Goal: Task Accomplishment & Management: Use online tool/utility

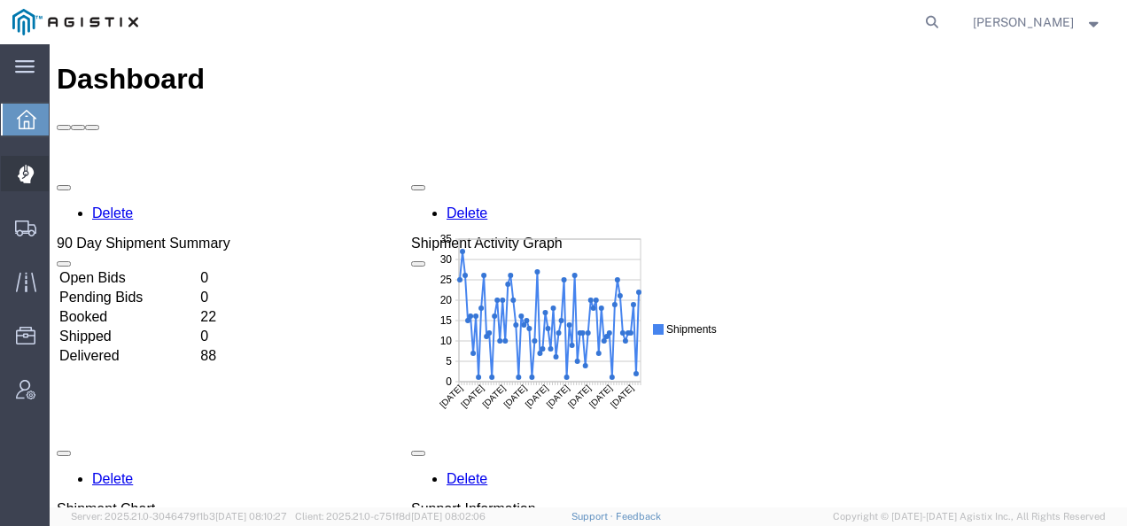
click at [21, 162] on div at bounding box center [26, 173] width 50 height 35
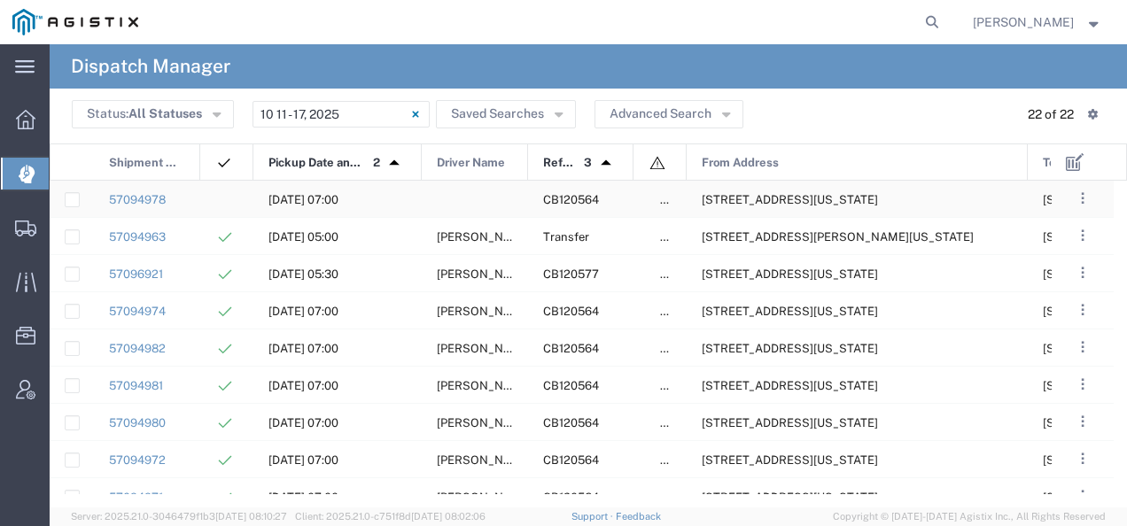
click at [752, 199] on span "[STREET_ADDRESS][US_STATE]" at bounding box center [790, 199] width 176 height 13
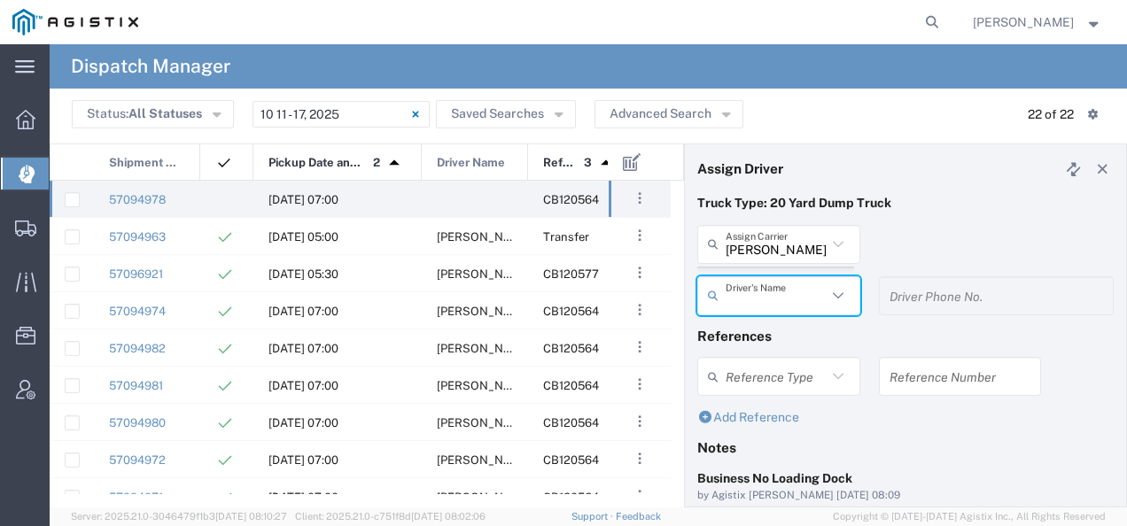
click at [759, 252] on agx-dispatcher-assign-widget "[PERSON_NAME] Tanks Inc Assign [PERSON_NAME] Tanks Inc AC Transportation ACE Tr…" at bounding box center [905, 276] width 417 height 103
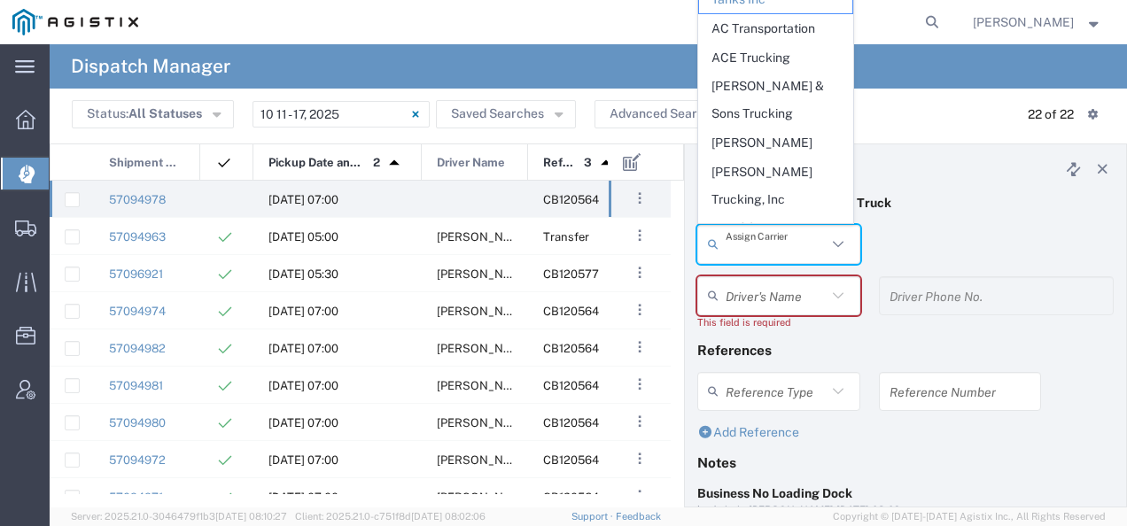
click at [759, 252] on input "text" at bounding box center [776, 244] width 101 height 31
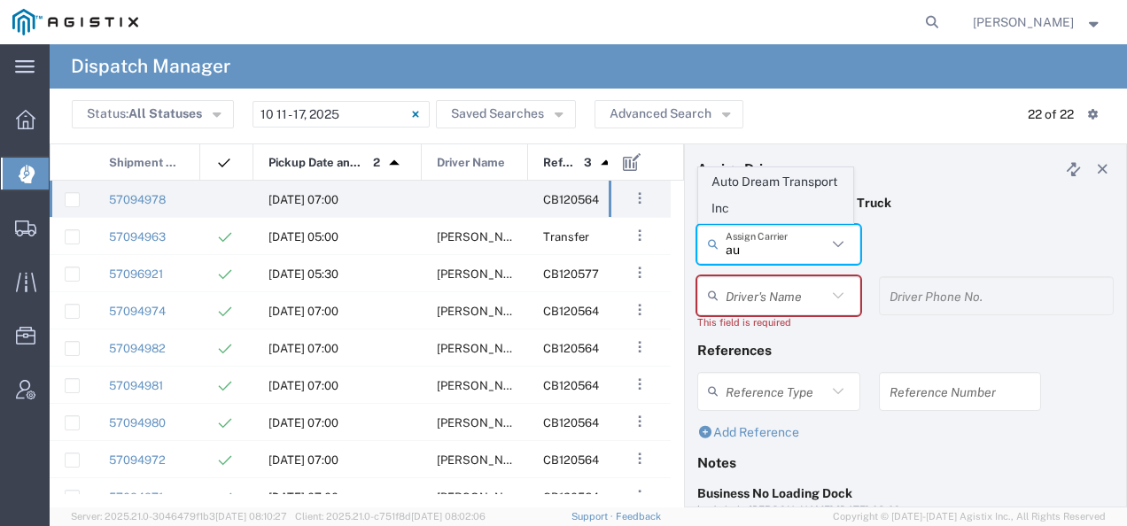
click at [794, 173] on span "Auto Dream Transport Inc" at bounding box center [775, 195] width 153 height 55
type input "Auto Dream Transport Inc"
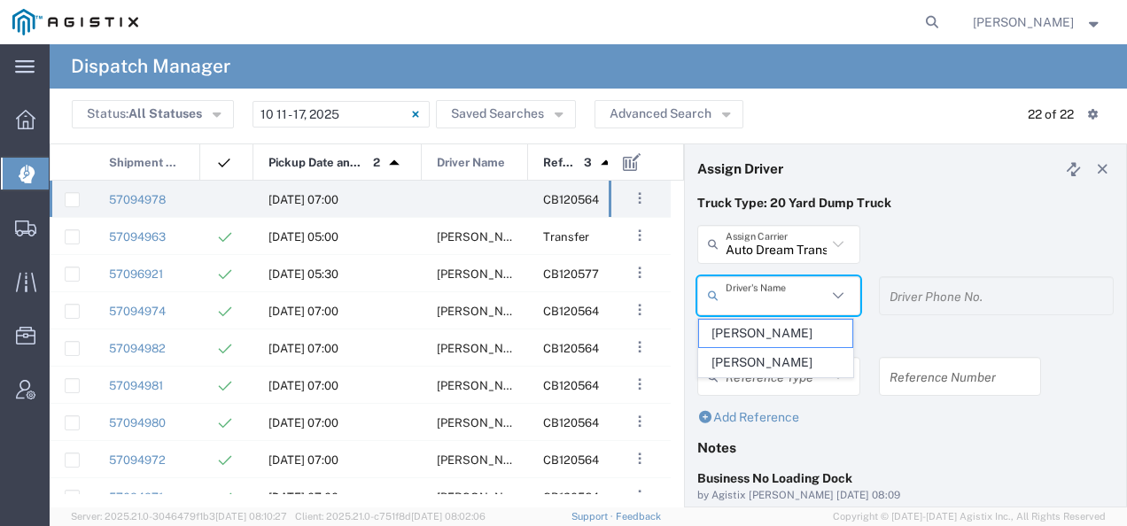
click at [752, 289] on input "text" at bounding box center [776, 295] width 101 height 31
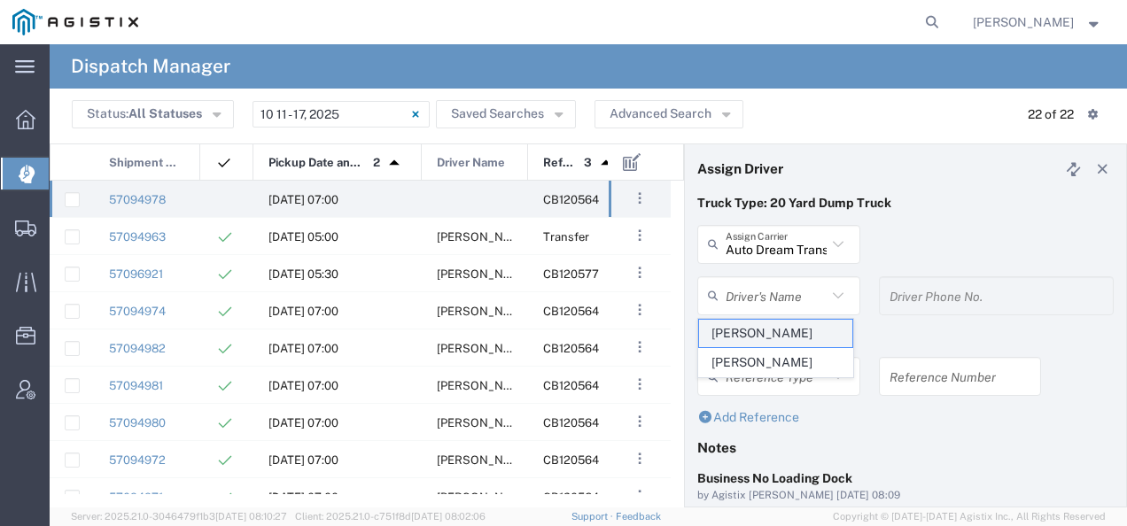
click at [752, 328] on span "[PERSON_NAME]" at bounding box center [775, 333] width 153 height 27
type input "[PERSON_NAME]"
type input "[PHONE_NUMBER]"
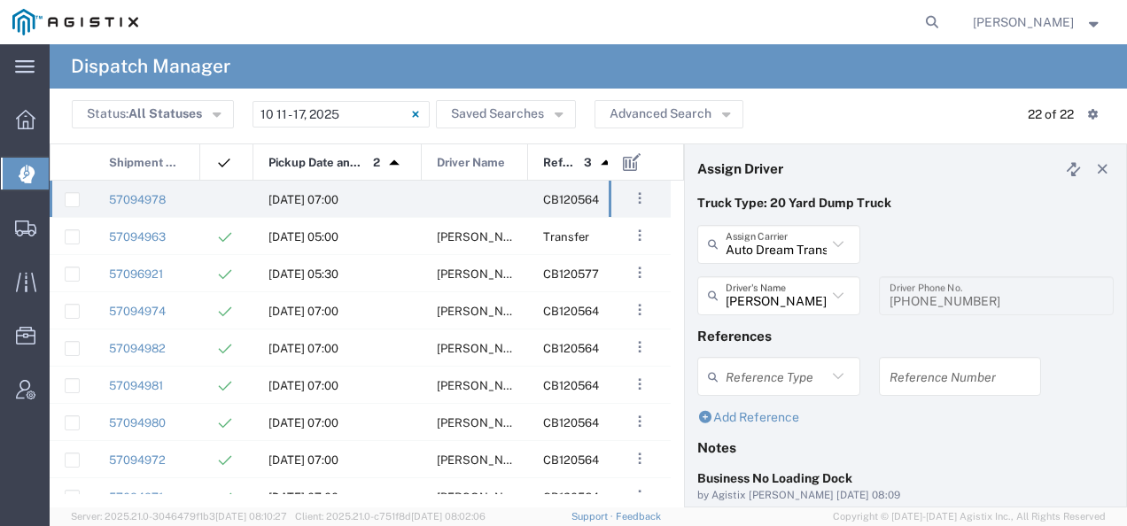
scroll to position [187, 0]
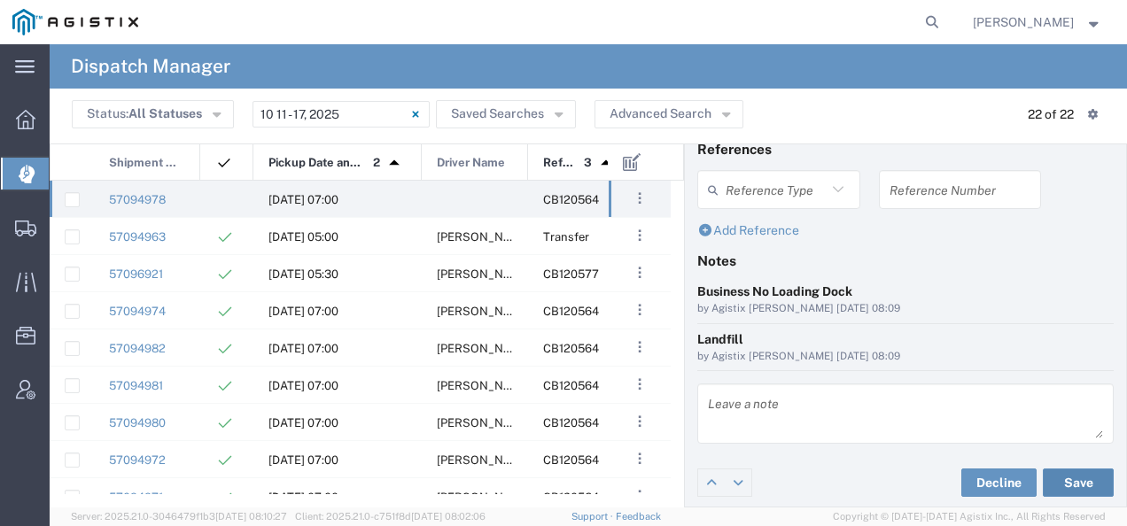
click at [1058, 484] on button "Save" at bounding box center [1078, 483] width 71 height 28
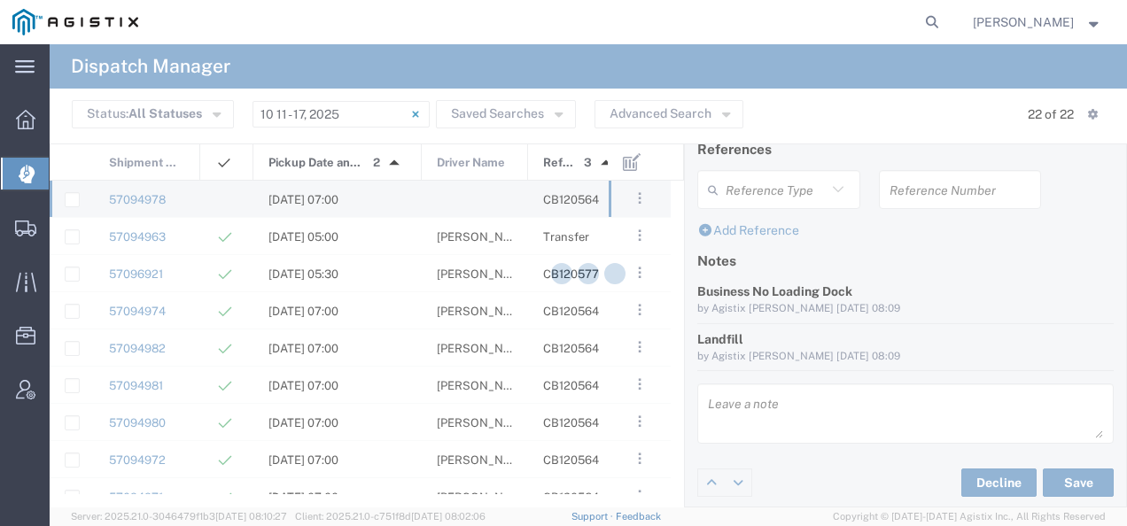
type input "[PERSON_NAME]"
type input "Auto Dream Transport Inc"
